Goal: Information Seeking & Learning: Learn about a topic

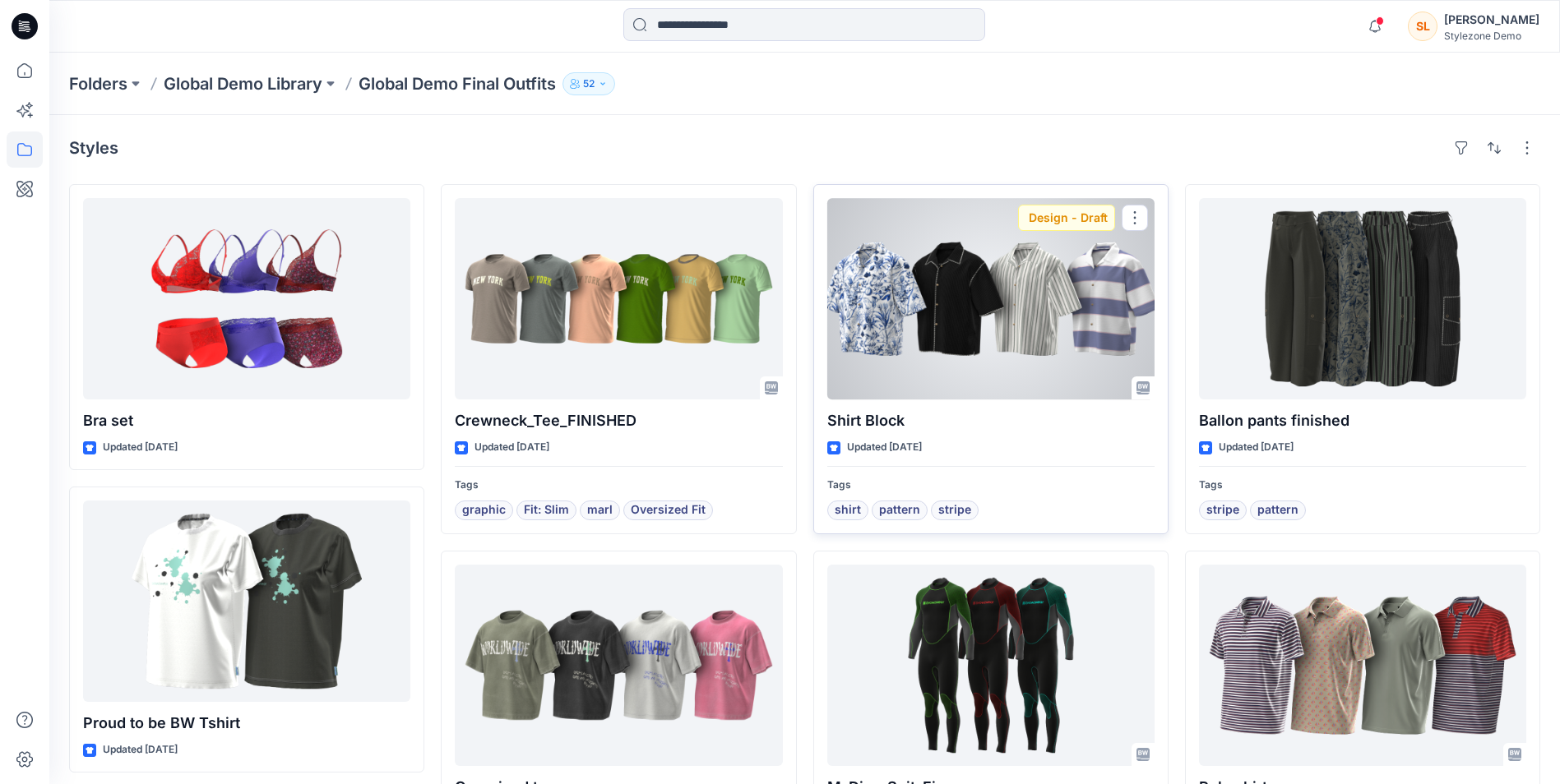
click at [967, 313] on div at bounding box center [991, 299] width 327 height 201
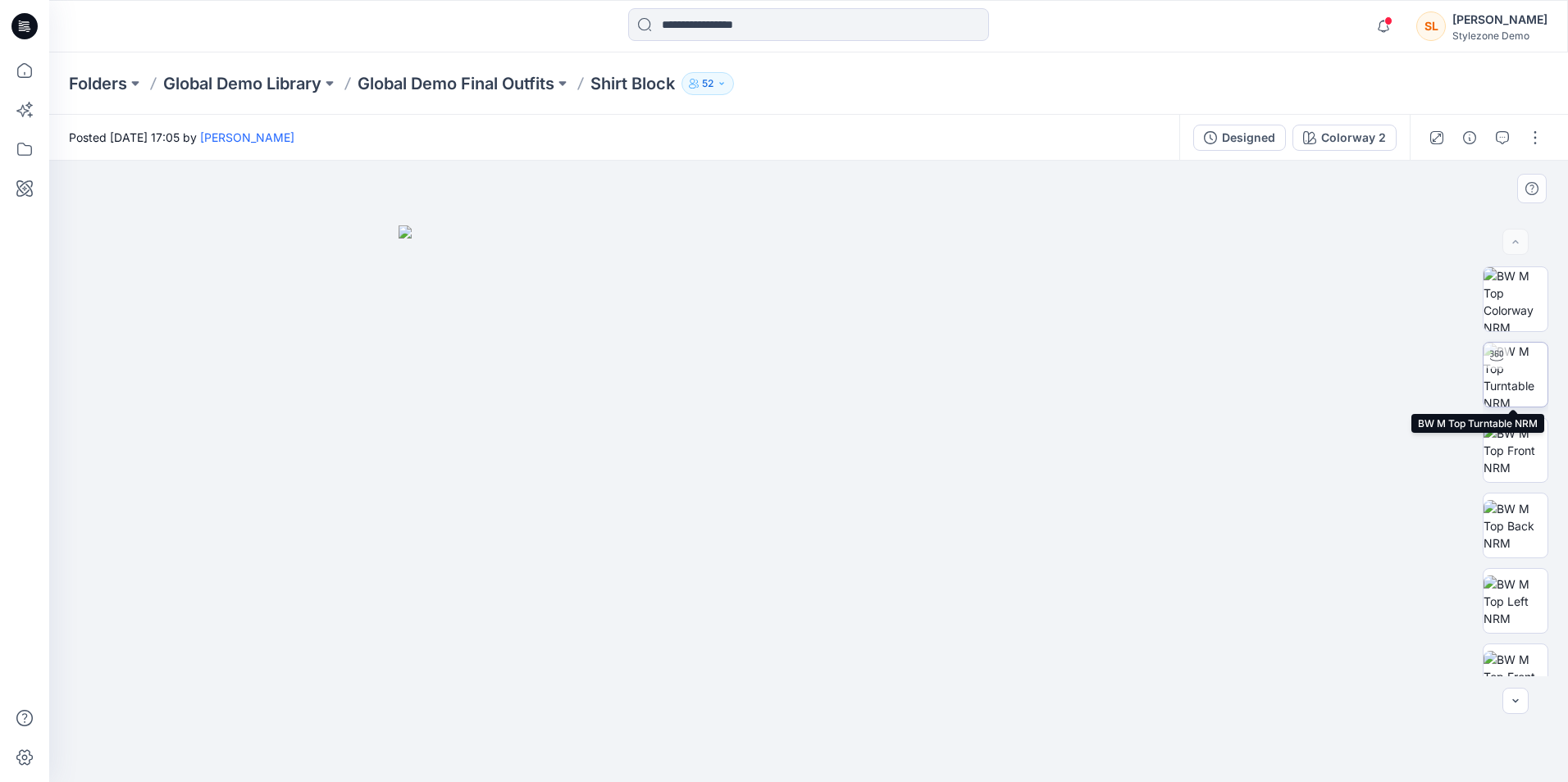
click at [1537, 366] on img at bounding box center [1515, 375] width 64 height 64
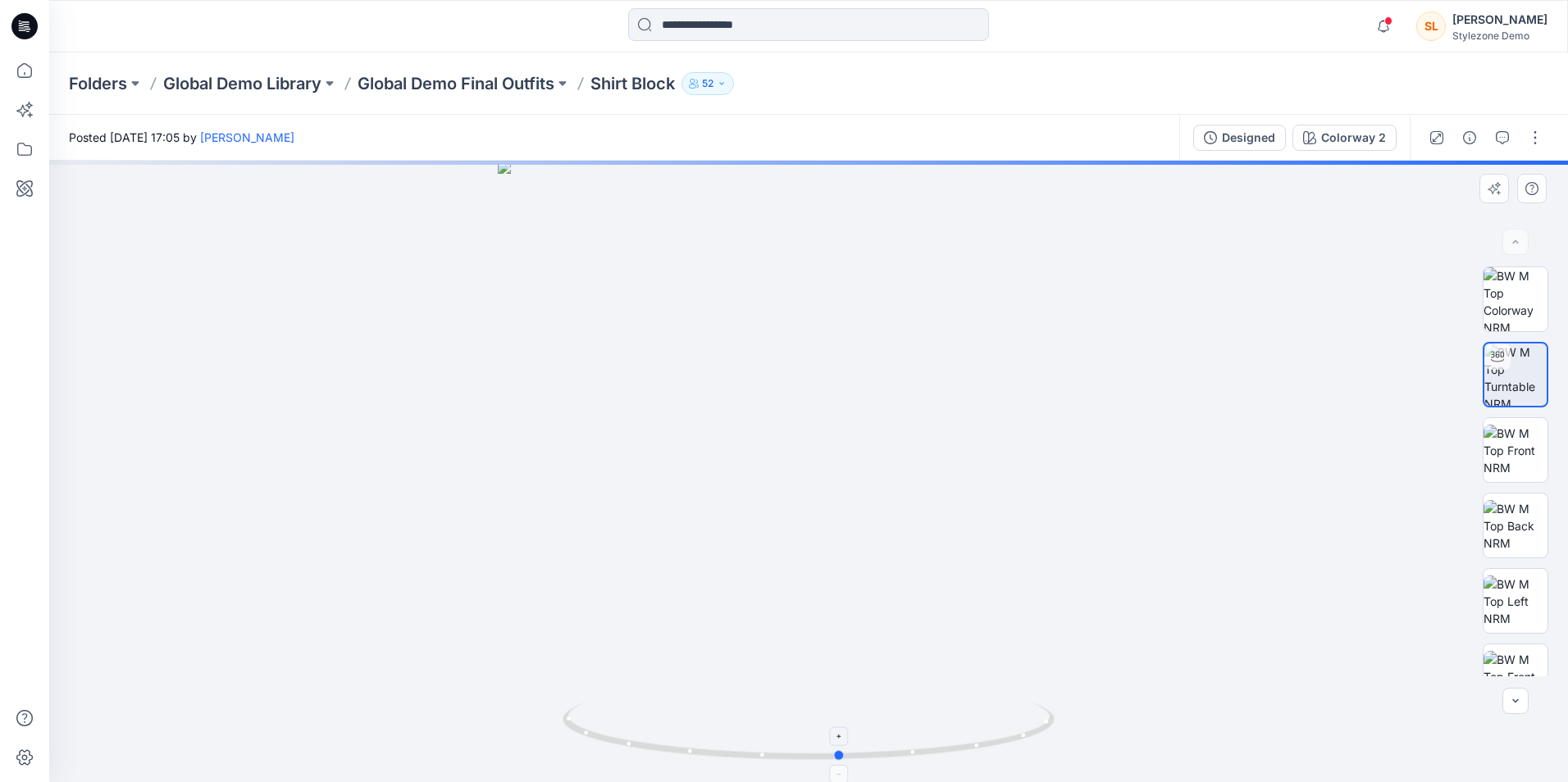
drag, startPoint x: 814, startPoint y: 760, endPoint x: 847, endPoint y: 757, distance: 33.1
click at [847, 757] on icon at bounding box center [810, 734] width 496 height 62
drag, startPoint x: 847, startPoint y: 759, endPoint x: 1073, endPoint y: 717, distance: 229.9
click at [1073, 717] on div at bounding box center [808, 471] width 1519 height 622
click at [1529, 456] on img at bounding box center [1515, 450] width 64 height 52
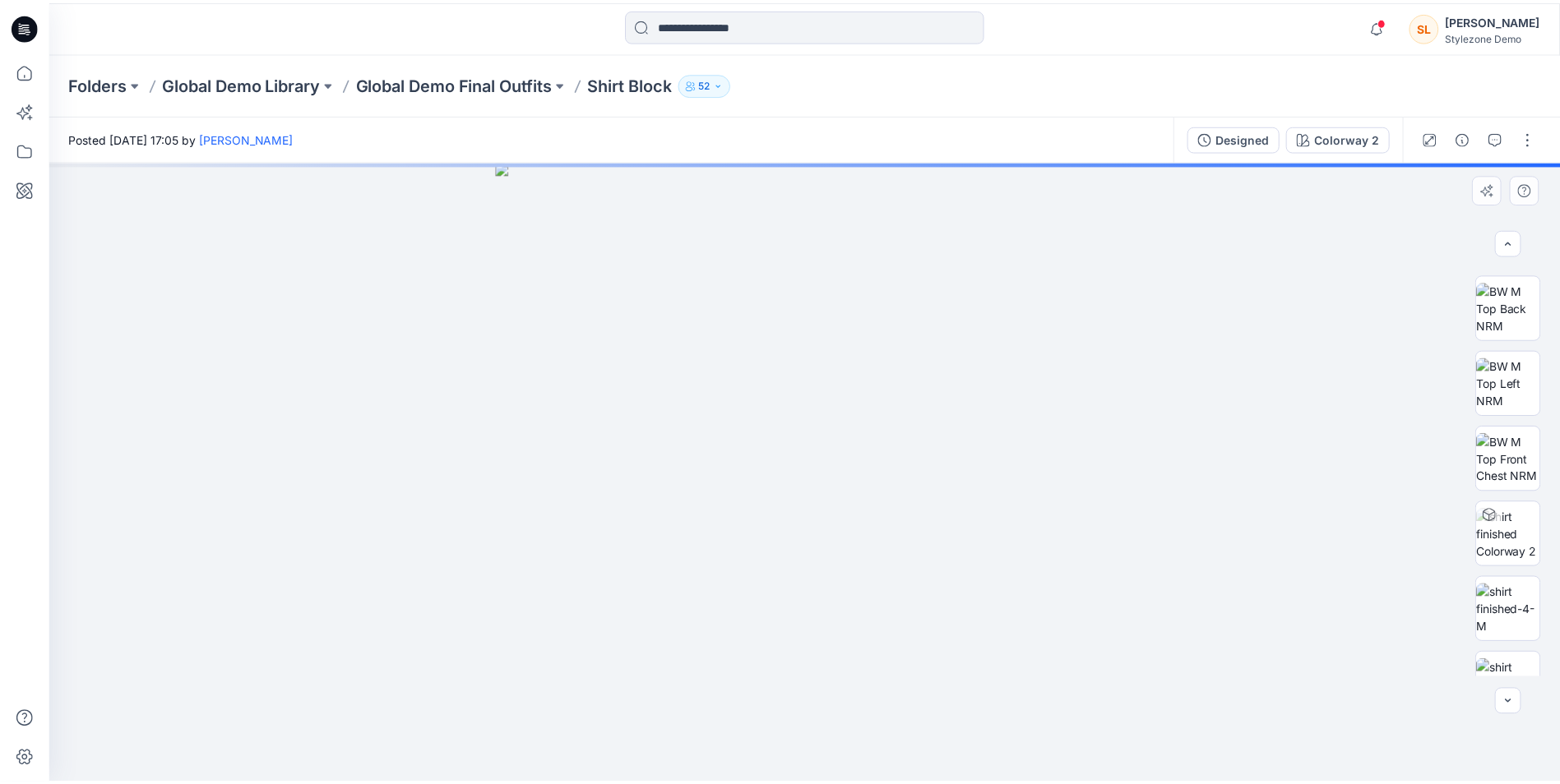
scroll to position [246, 0]
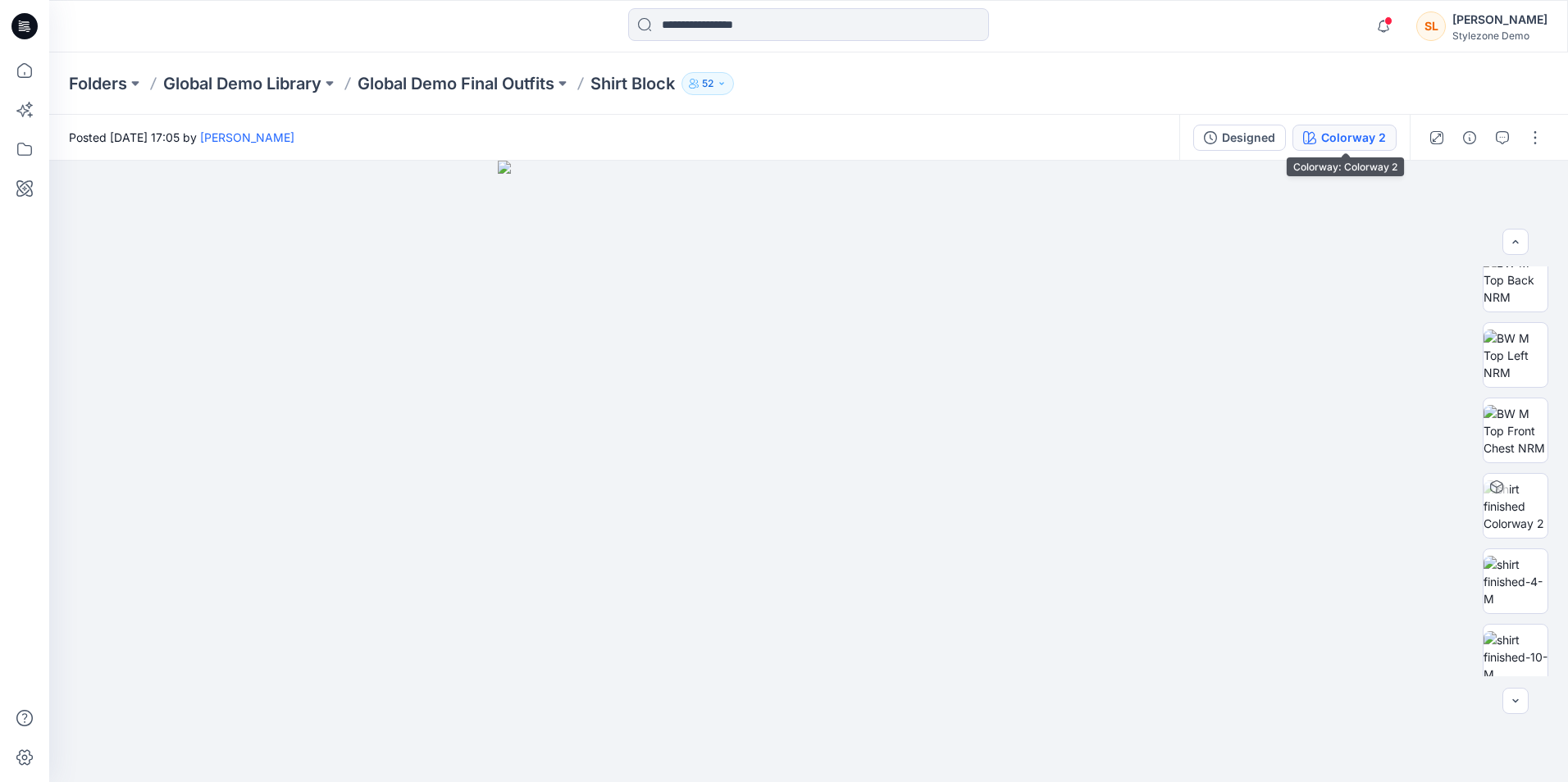
click at [1353, 146] on div "Colorway 2" at bounding box center [1353, 137] width 65 height 18
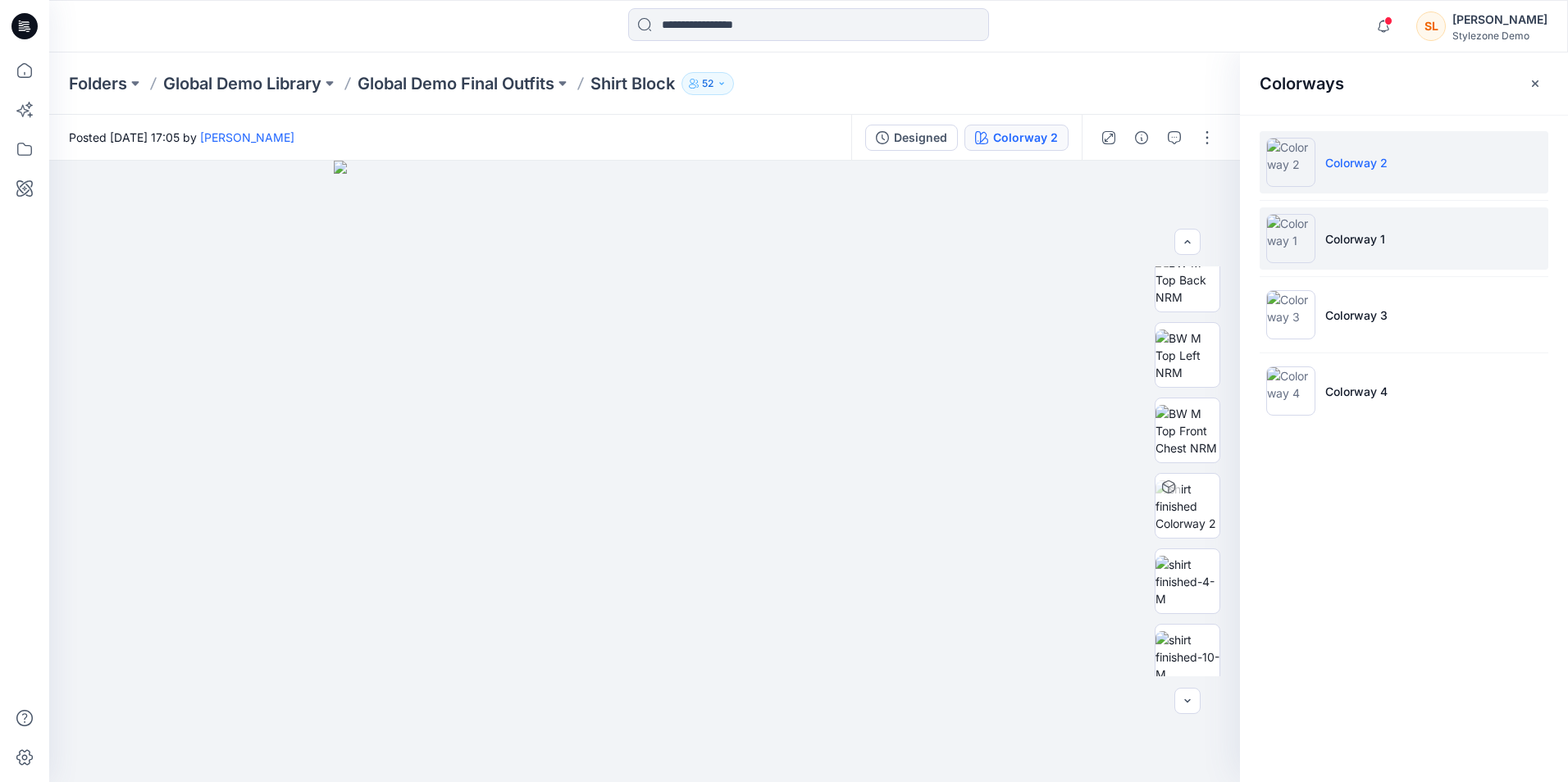
click at [1433, 241] on li "Colorway 1" at bounding box center [1405, 238] width 289 height 62
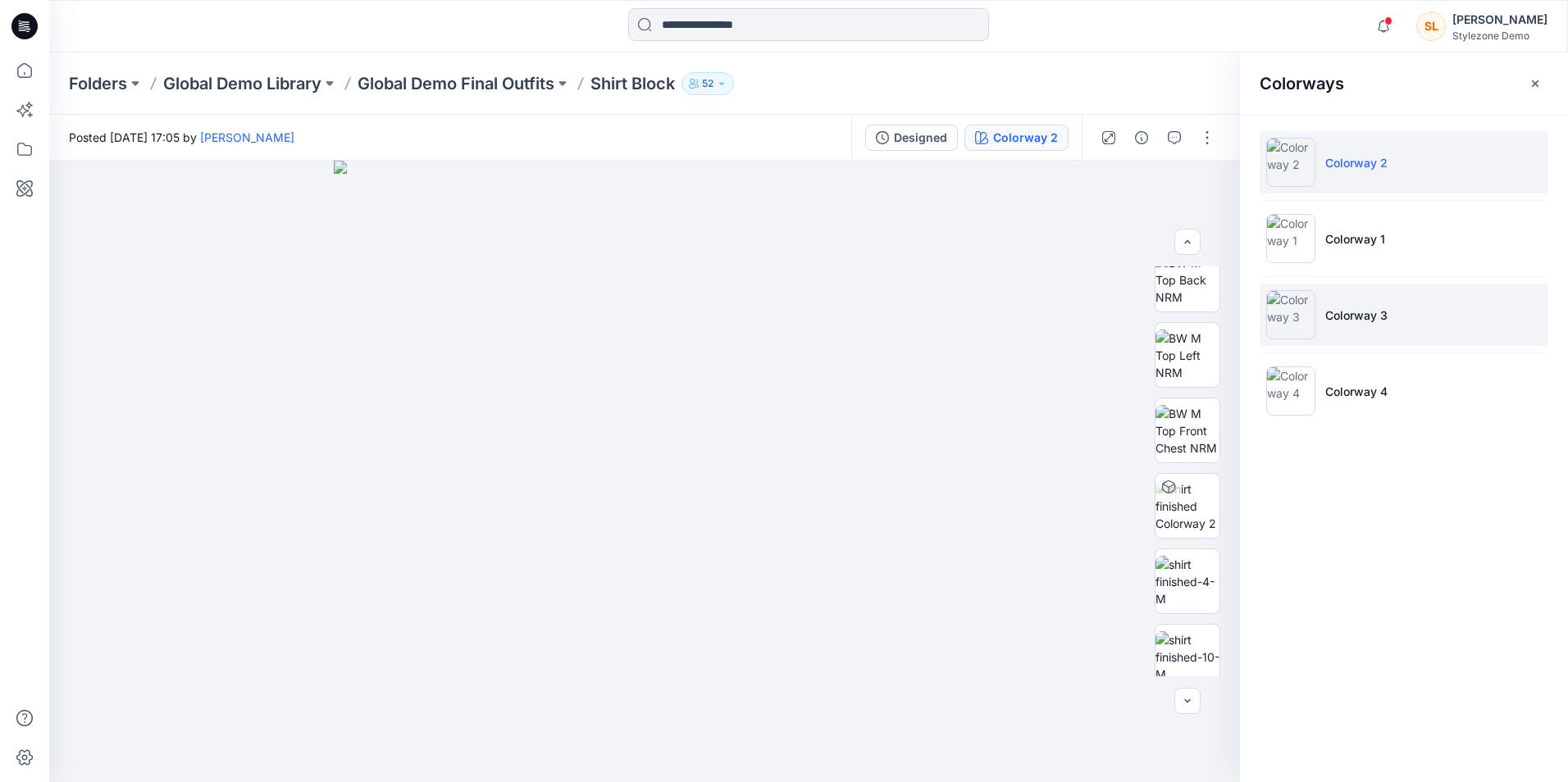
click at [1433, 320] on li "Colorway 3" at bounding box center [1405, 315] width 289 height 62
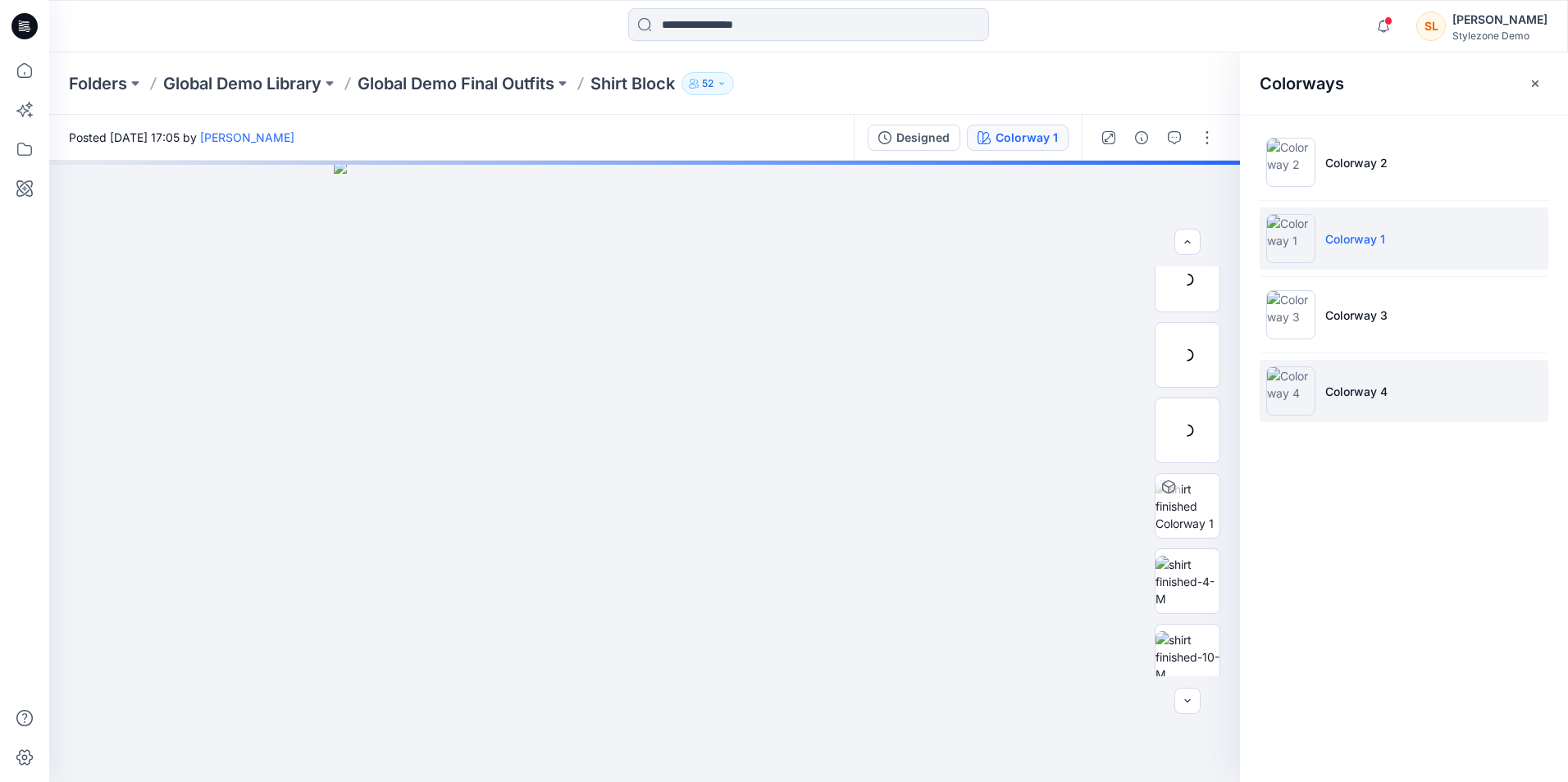
click at [1429, 391] on li "Colorway 4" at bounding box center [1405, 391] width 289 height 62
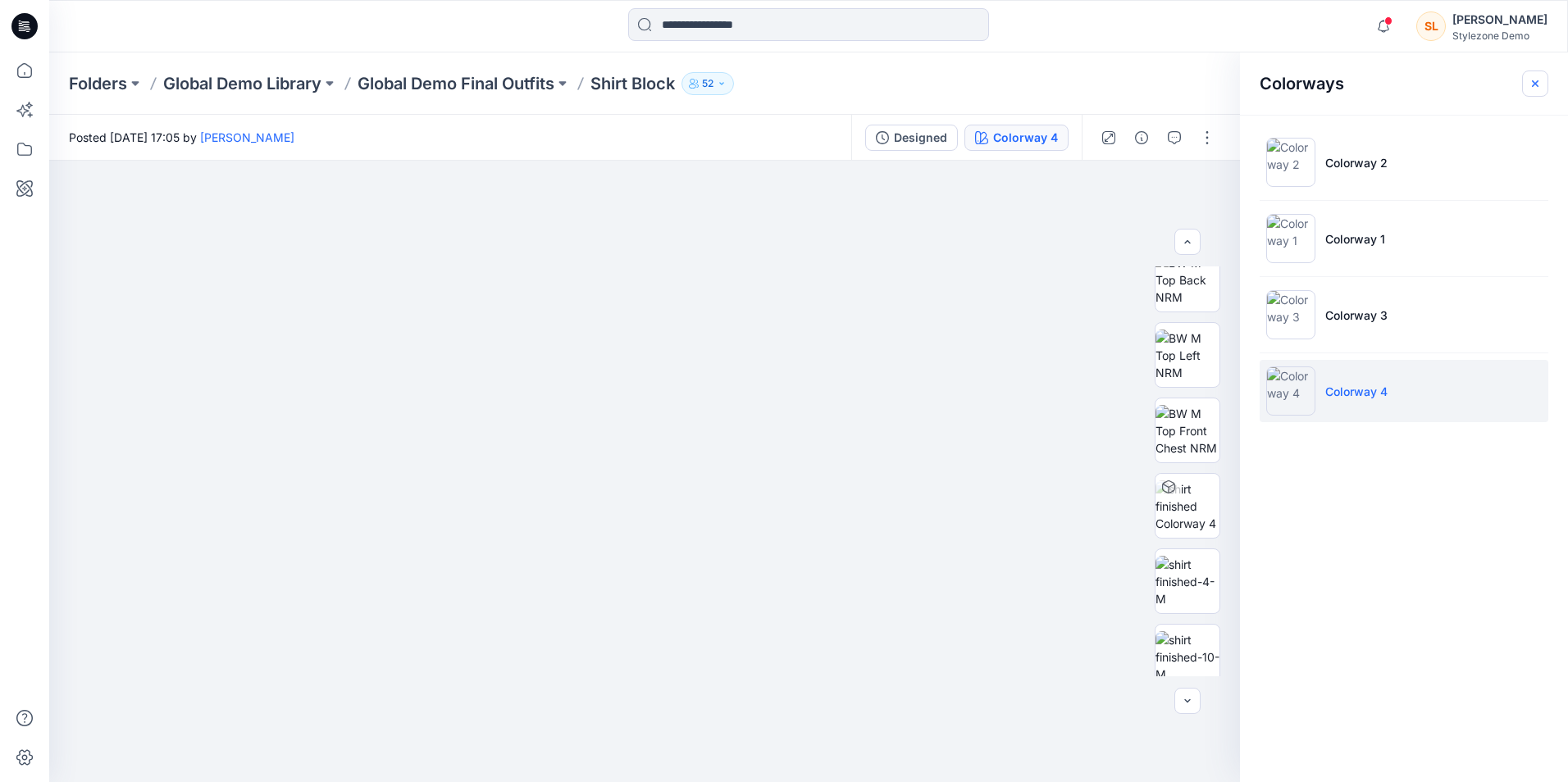
click at [1528, 83] on button "button" at bounding box center [1535, 83] width 26 height 26
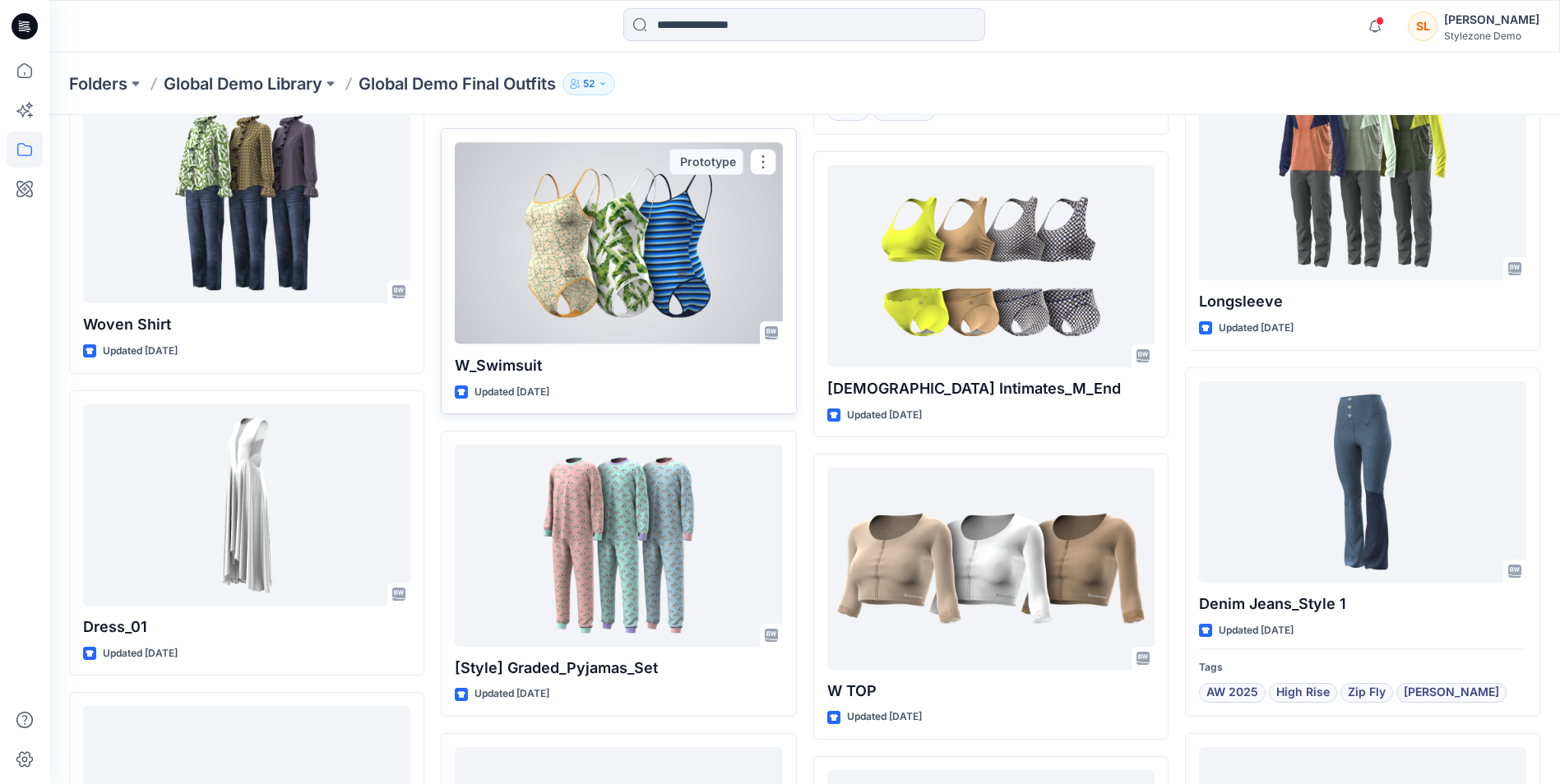
scroll to position [1152, 0]
